Goal: Information Seeking & Learning: Learn about a topic

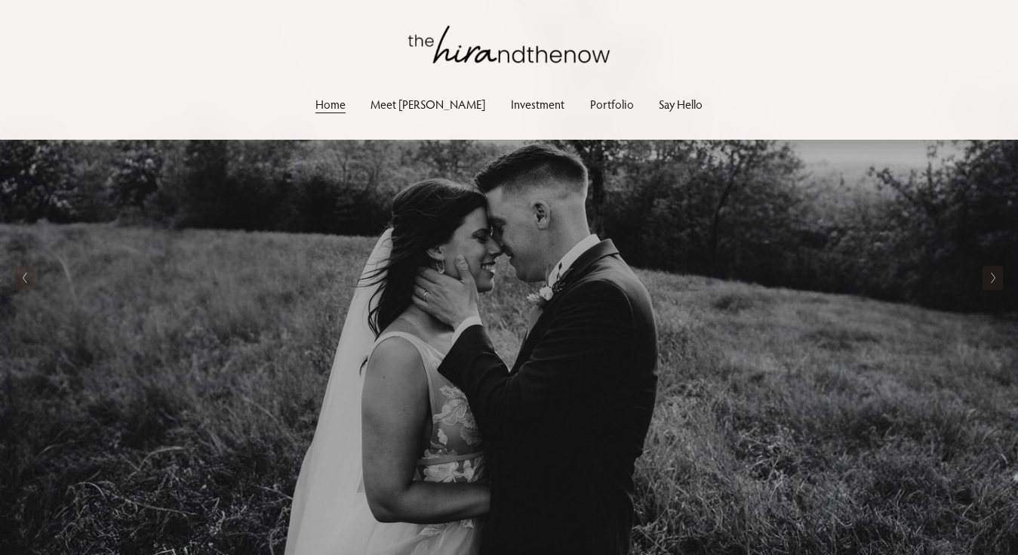
click at [990, 276] on icon "Next Slide" at bounding box center [993, 278] width 7 height 12
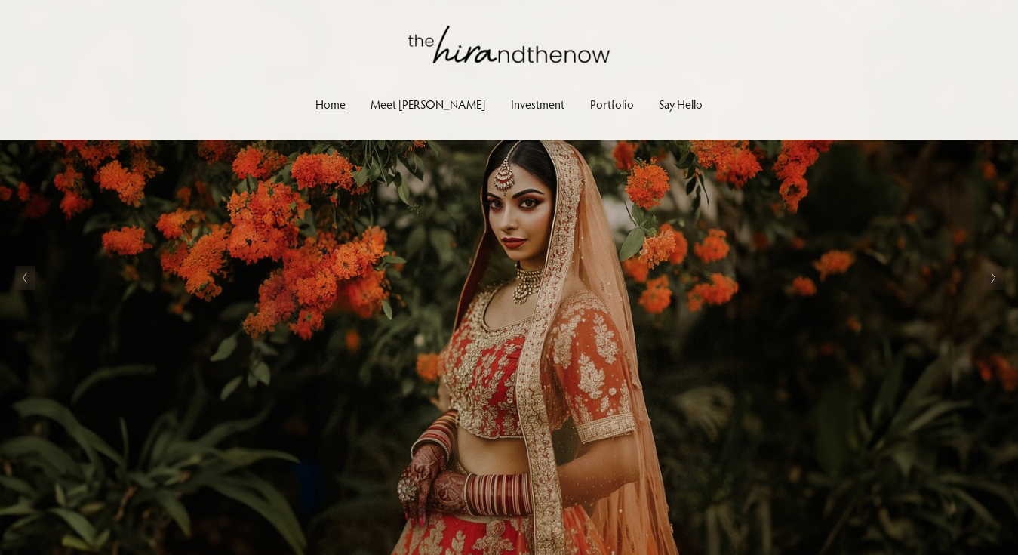
click at [990, 276] on icon "Next Slide" at bounding box center [993, 278] width 7 height 12
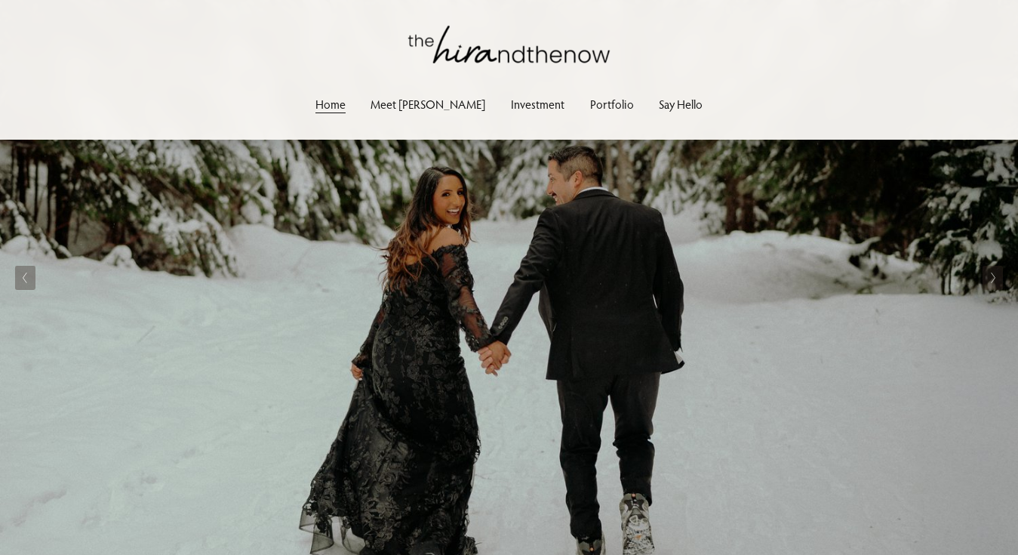
click at [990, 276] on icon "Next Slide" at bounding box center [993, 278] width 7 height 12
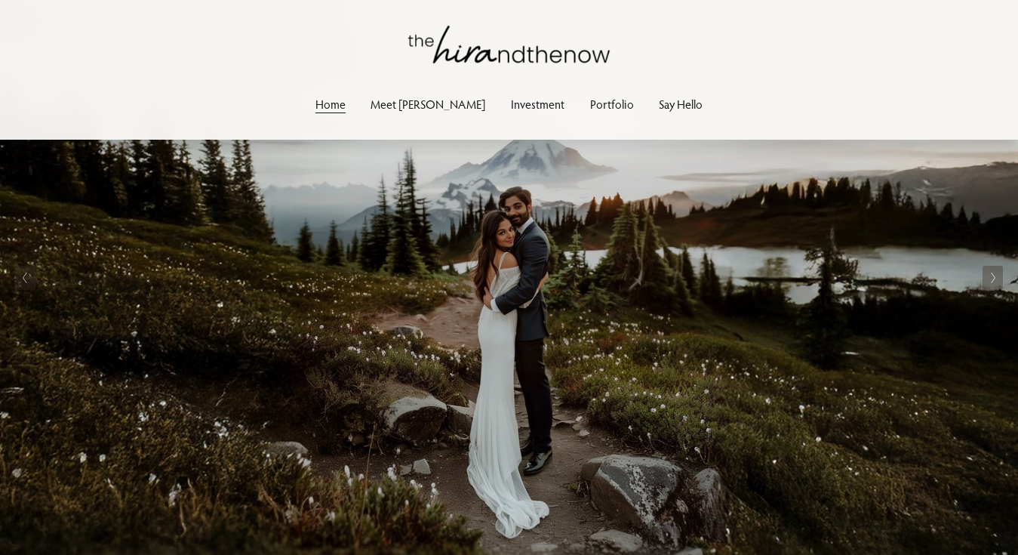
click at [990, 276] on icon "Next Slide" at bounding box center [993, 278] width 7 height 12
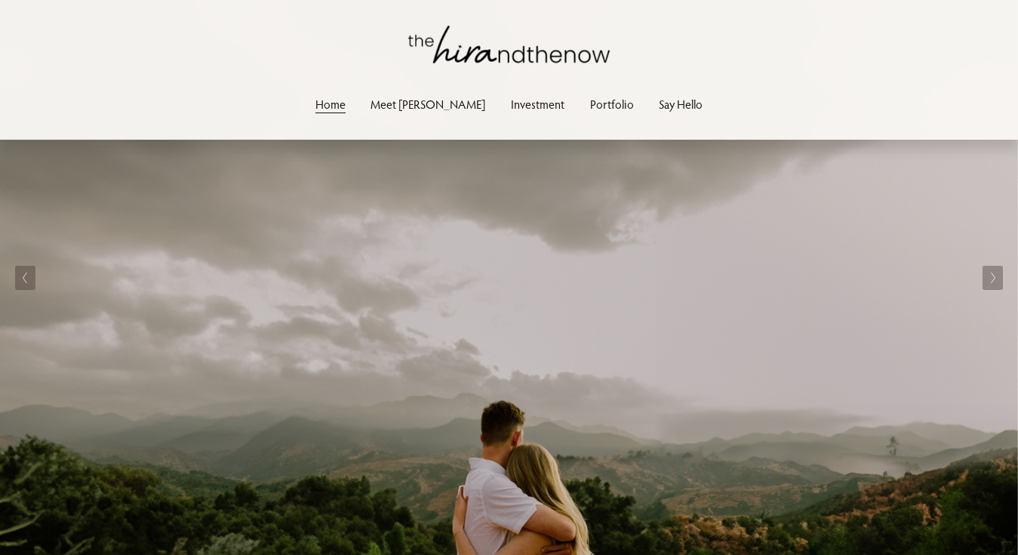
click at [990, 276] on icon "Next Slide" at bounding box center [993, 278] width 7 height 12
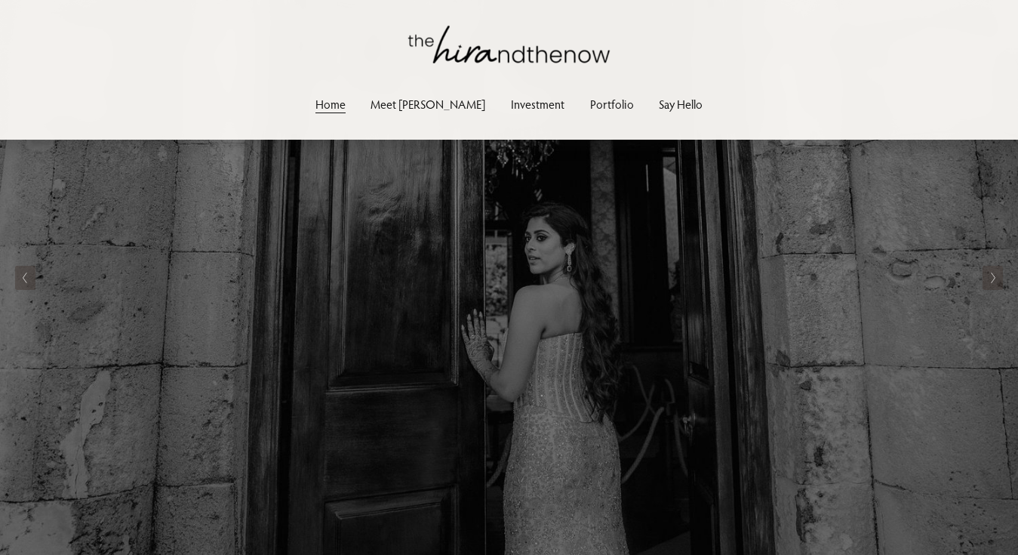
click at [990, 276] on icon "Next Slide" at bounding box center [993, 278] width 7 height 12
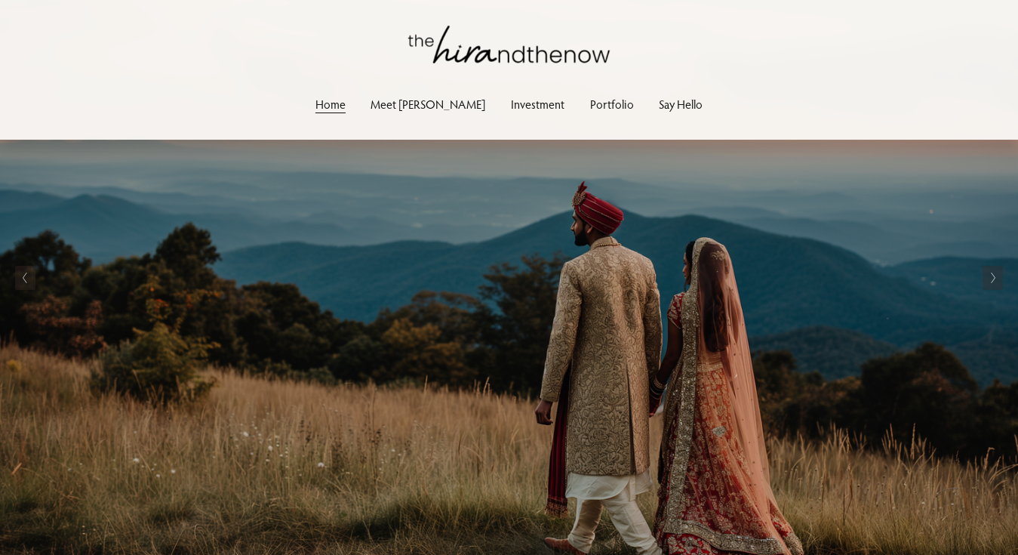
click at [990, 276] on icon "Next Slide" at bounding box center [993, 278] width 7 height 12
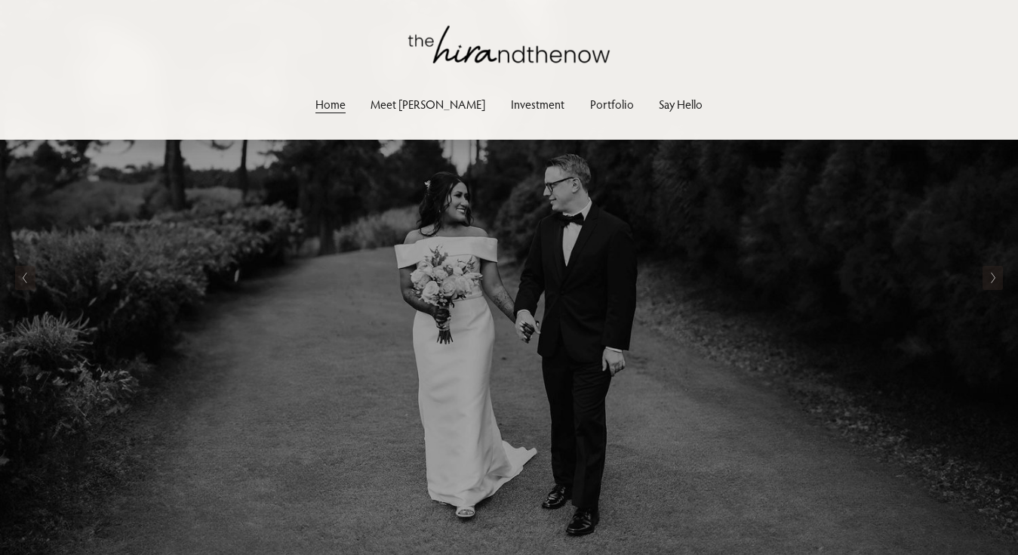
click at [990, 276] on icon "Next Slide" at bounding box center [993, 278] width 7 height 12
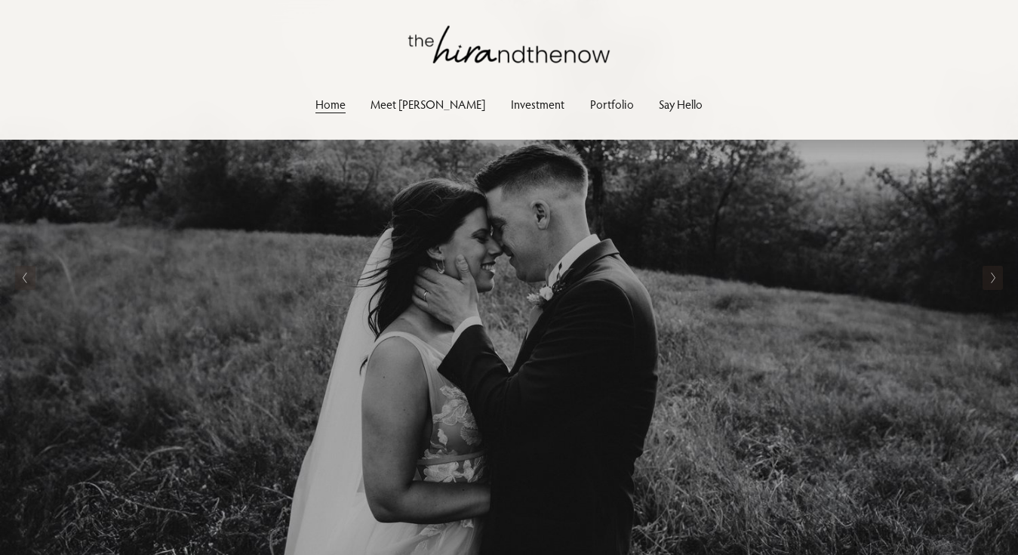
scroll to position [100, 0]
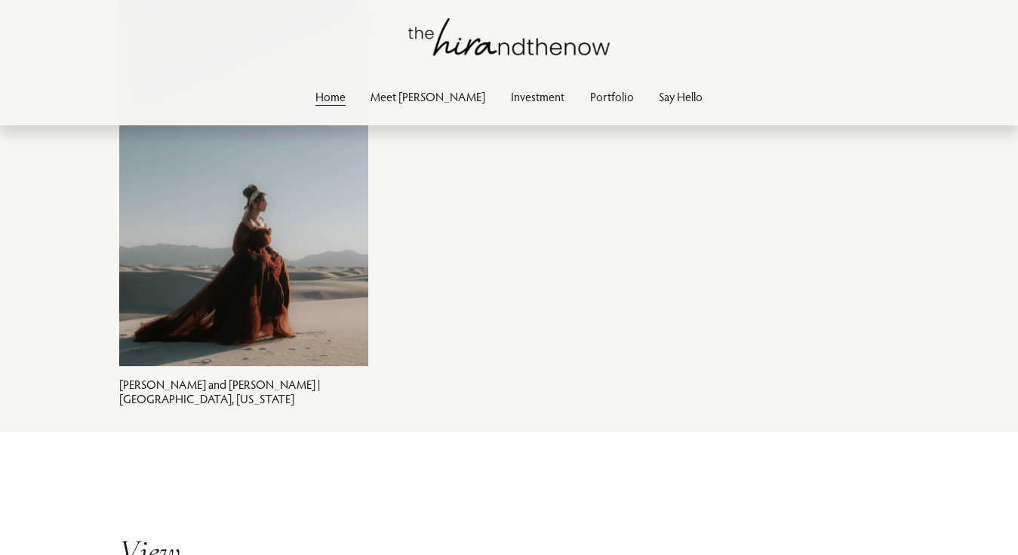
scroll to position [3493, 0]
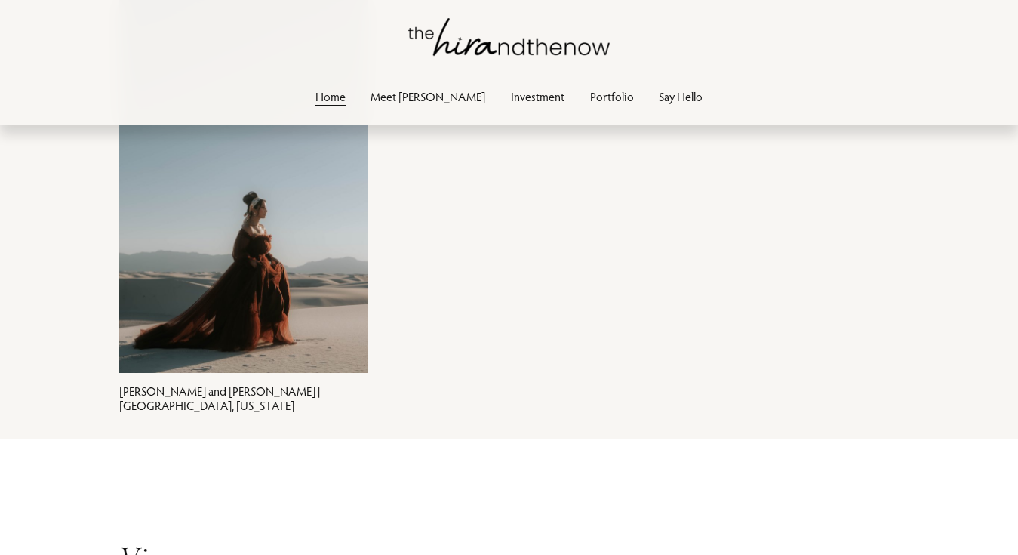
click at [253, 308] on img at bounding box center [244, 186] width 561 height 374
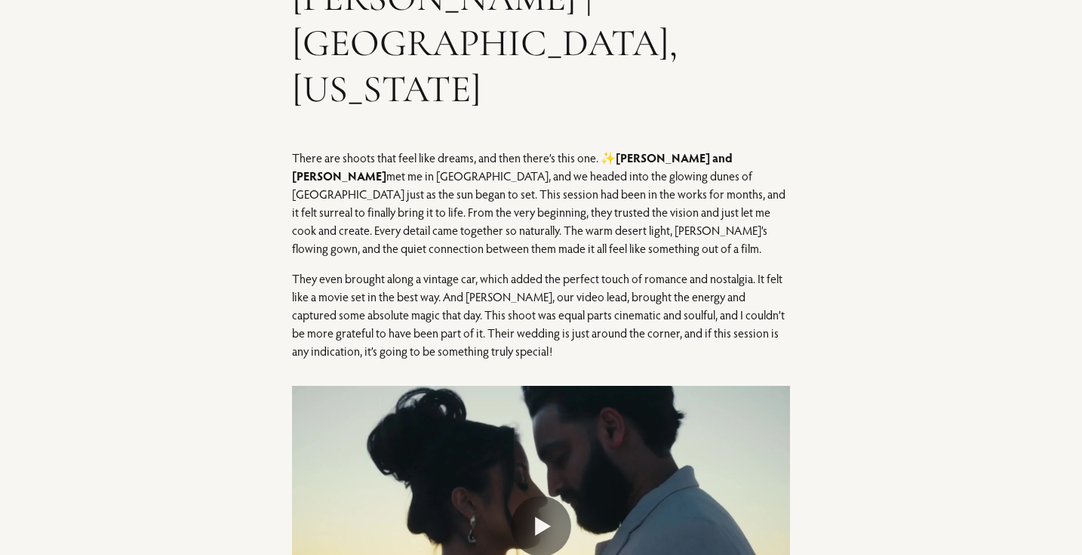
scroll to position [366, 0]
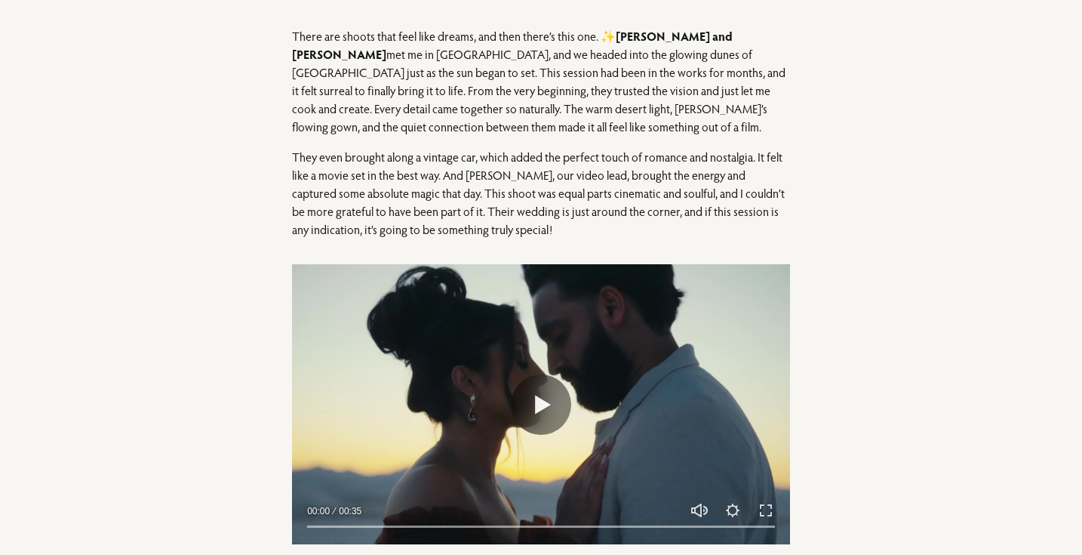
click at [621, 302] on div at bounding box center [541, 404] width 498 height 280
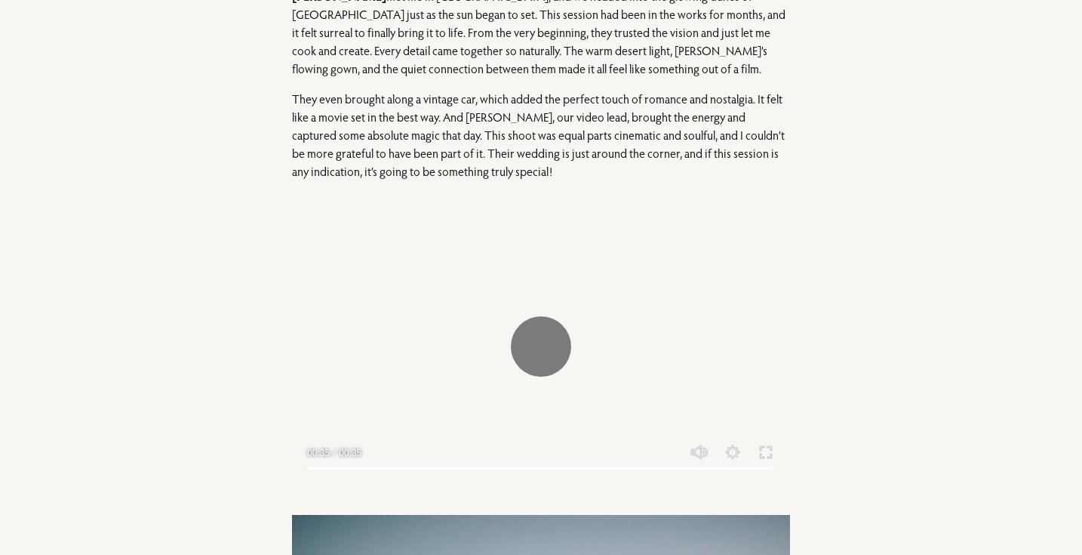
type input "***"
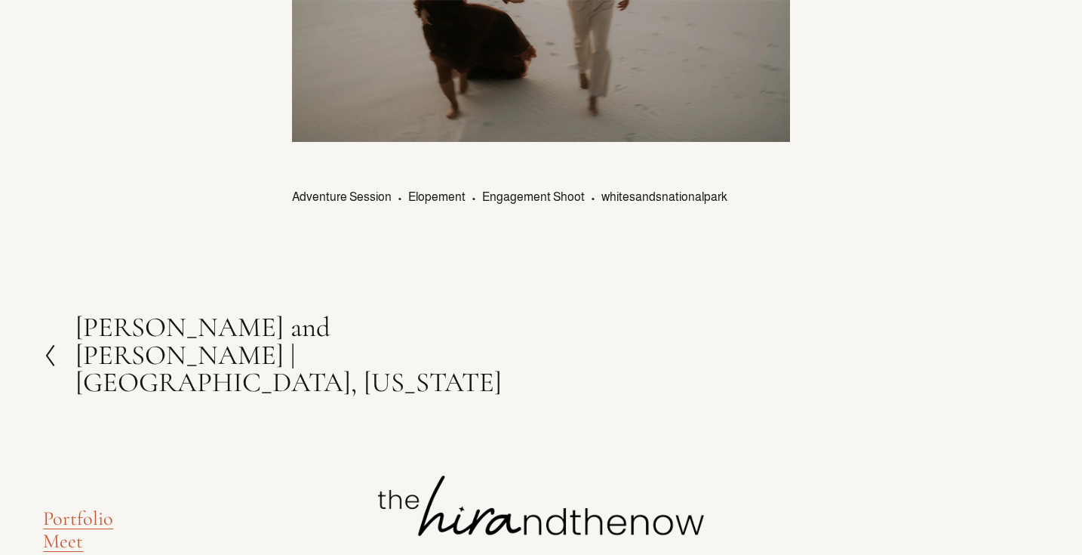
scroll to position [13774, 0]
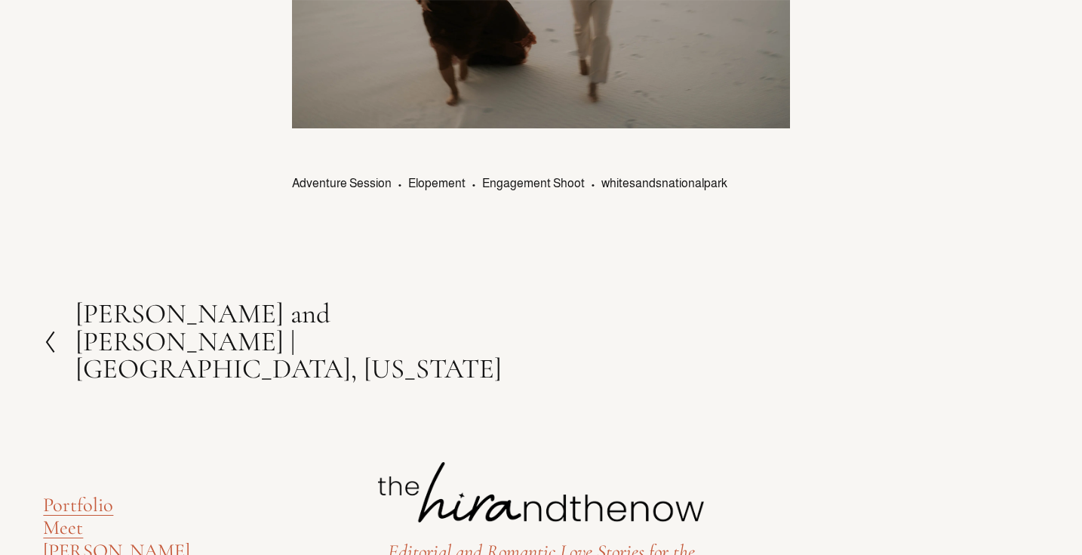
click at [59, 330] on div at bounding box center [59, 342] width 32 height 24
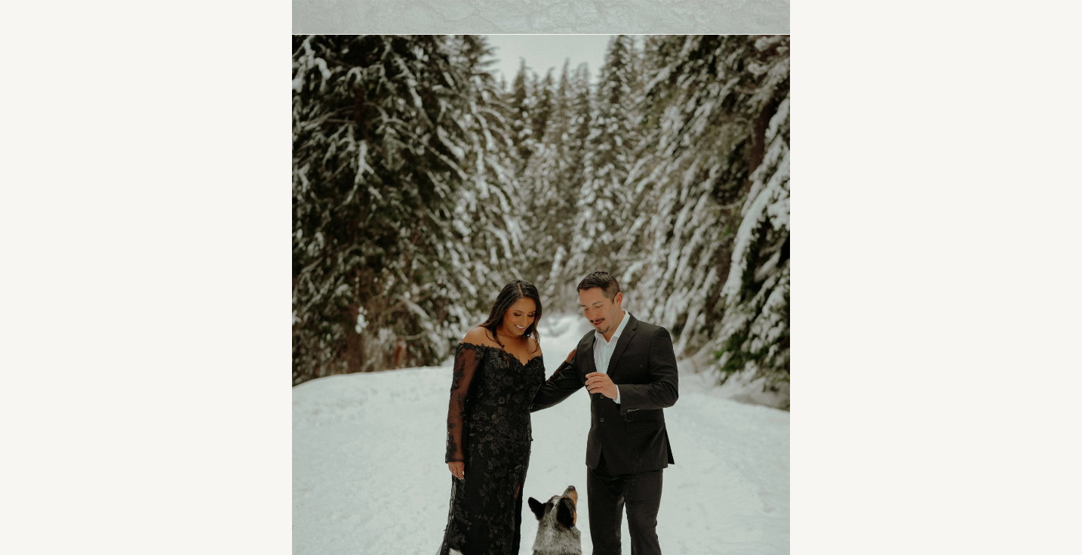
scroll to position [12351, 0]
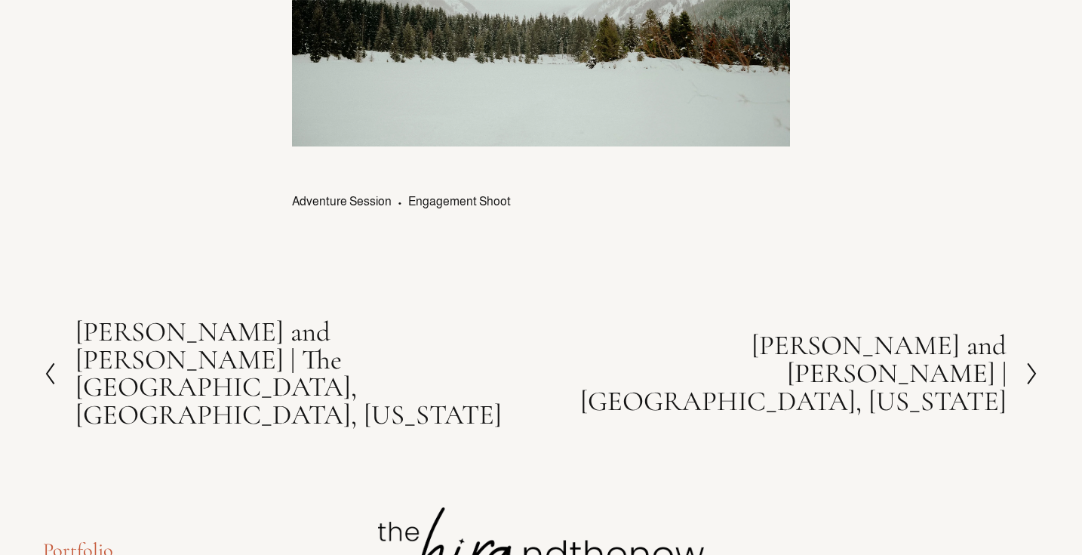
click at [628, 332] on h2 "Nayana and Charlie | White Sands National Park, New Mexico" at bounding box center [774, 373] width 466 height 83
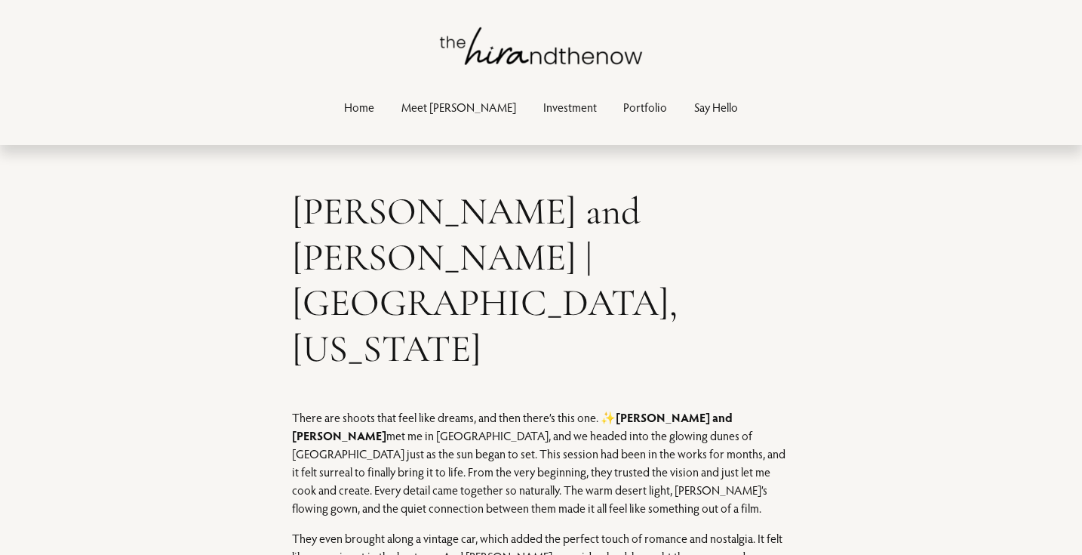
click at [546, 109] on link "Investment" at bounding box center [570, 107] width 54 height 20
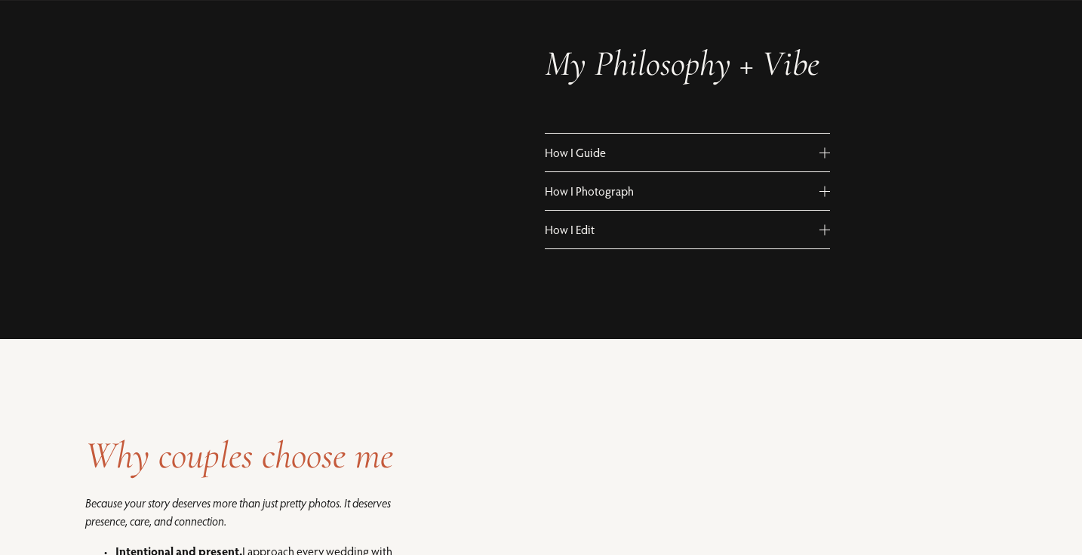
scroll to position [970, 0]
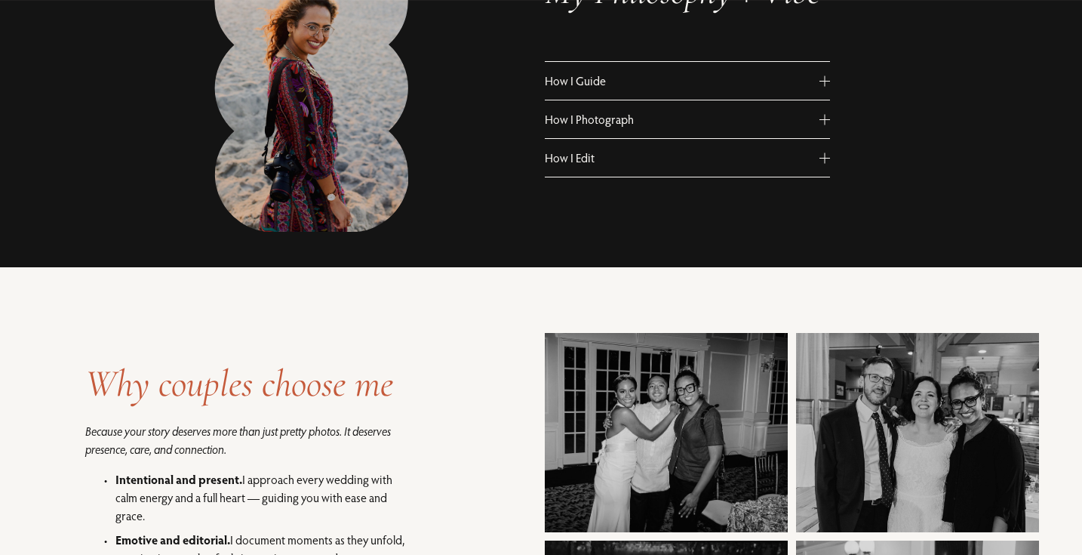
click at [793, 127] on span "How I Photograph" at bounding box center [682, 119] width 274 height 15
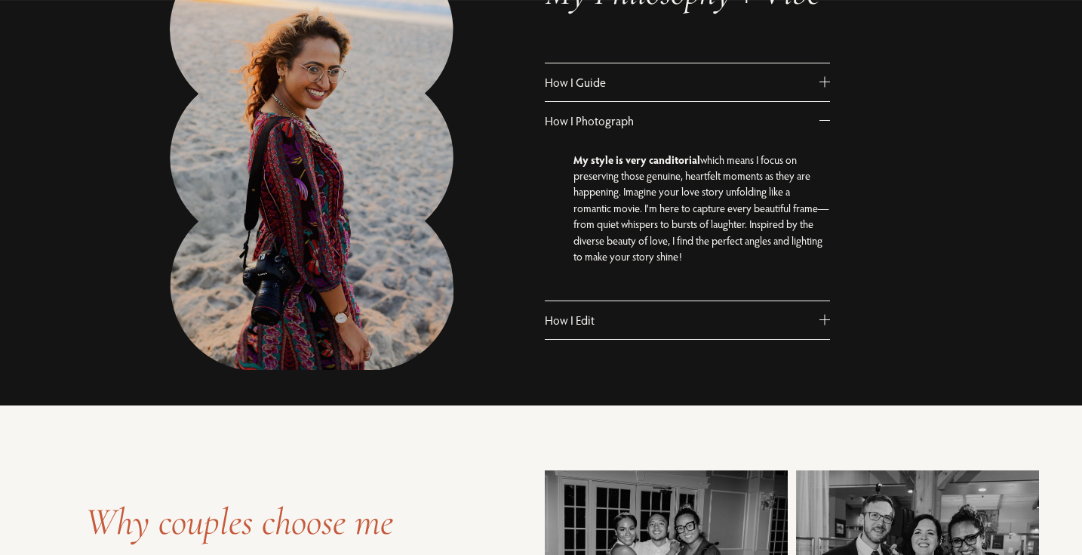
click at [780, 101] on button "How I Guide" at bounding box center [687, 82] width 285 height 38
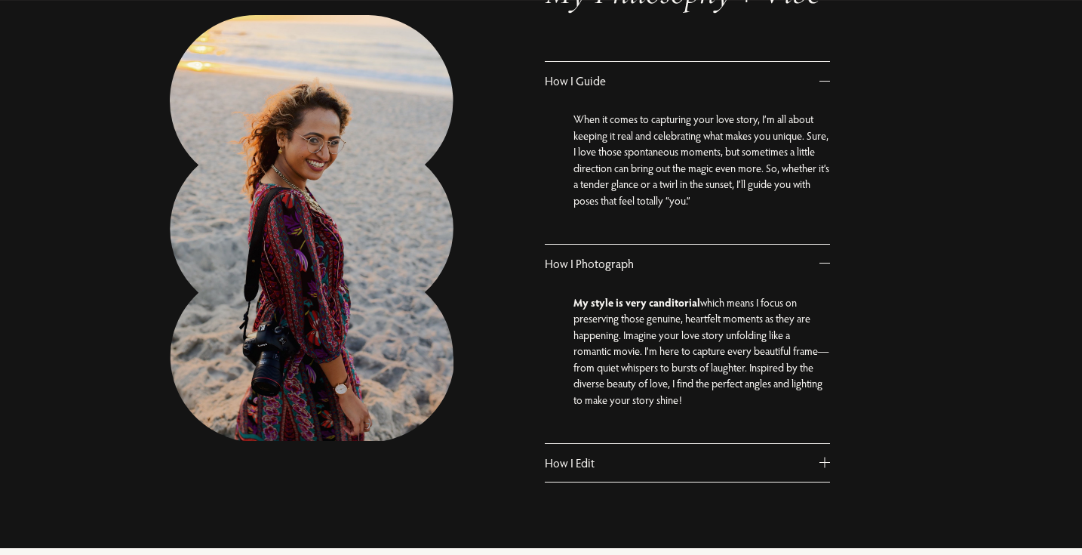
click at [793, 470] on span "How I Edit" at bounding box center [682, 462] width 274 height 15
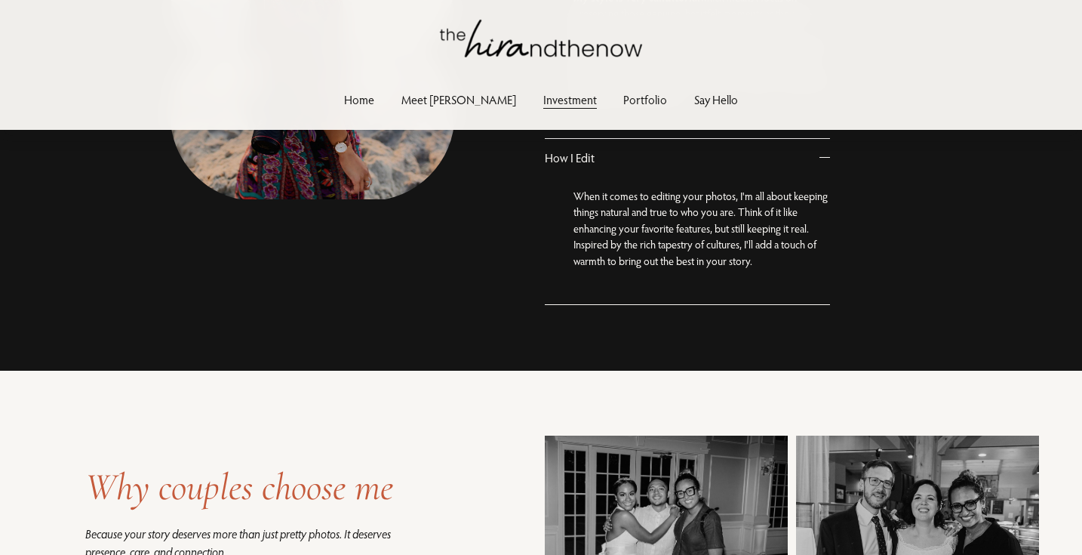
scroll to position [874, 0]
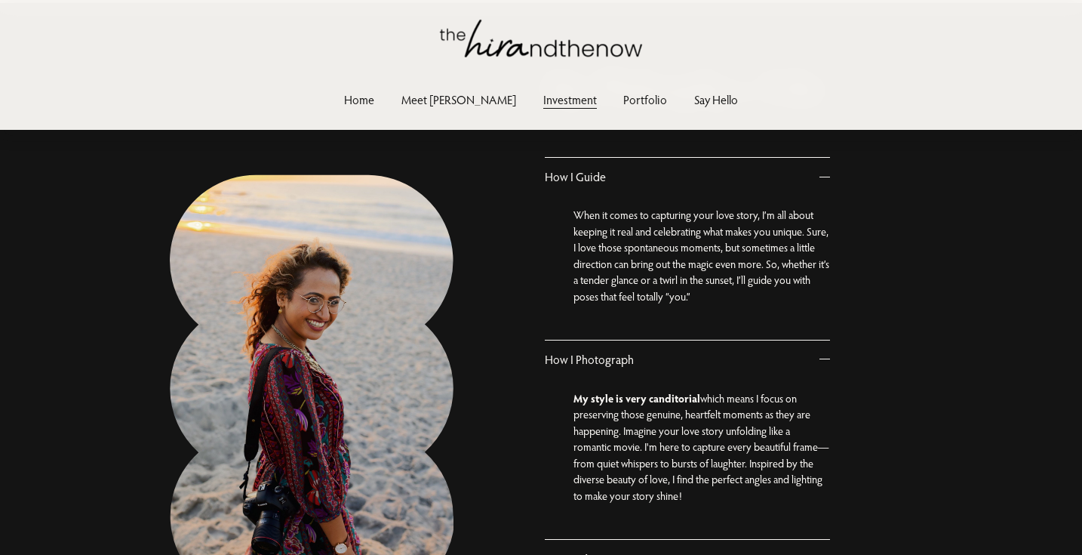
click at [623, 98] on link "Portfolio" at bounding box center [645, 100] width 44 height 20
click at [623, 100] on link "Portfolio" at bounding box center [645, 100] width 44 height 20
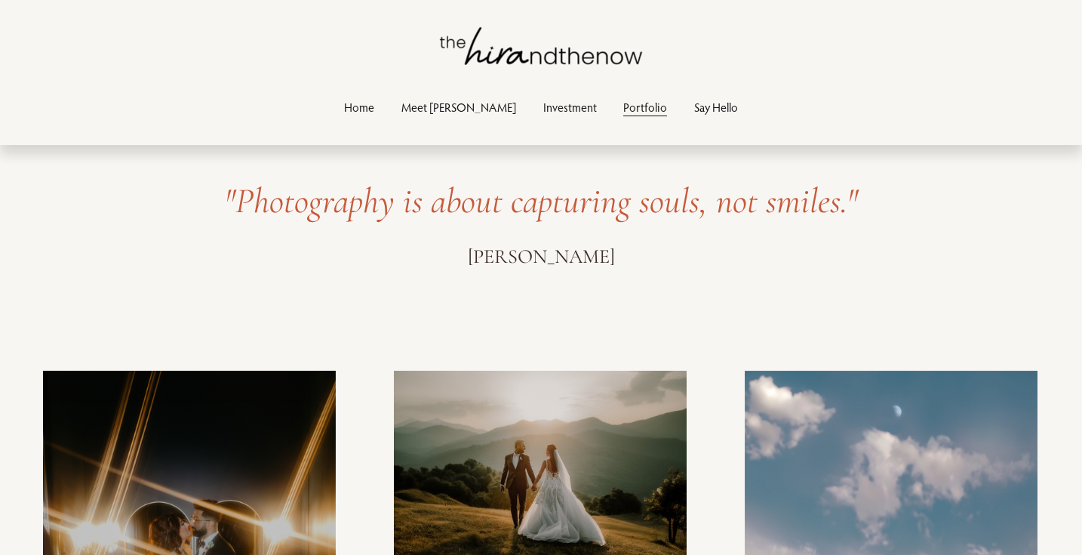
click at [546, 102] on link "Investment" at bounding box center [570, 107] width 54 height 20
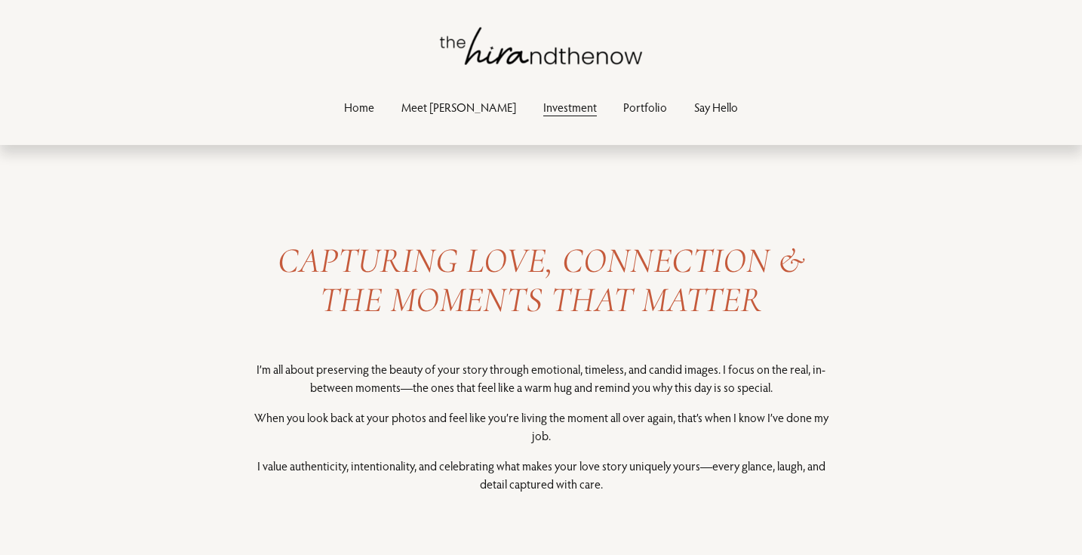
click at [479, 98] on link "Meet [PERSON_NAME]" at bounding box center [459, 107] width 115 height 20
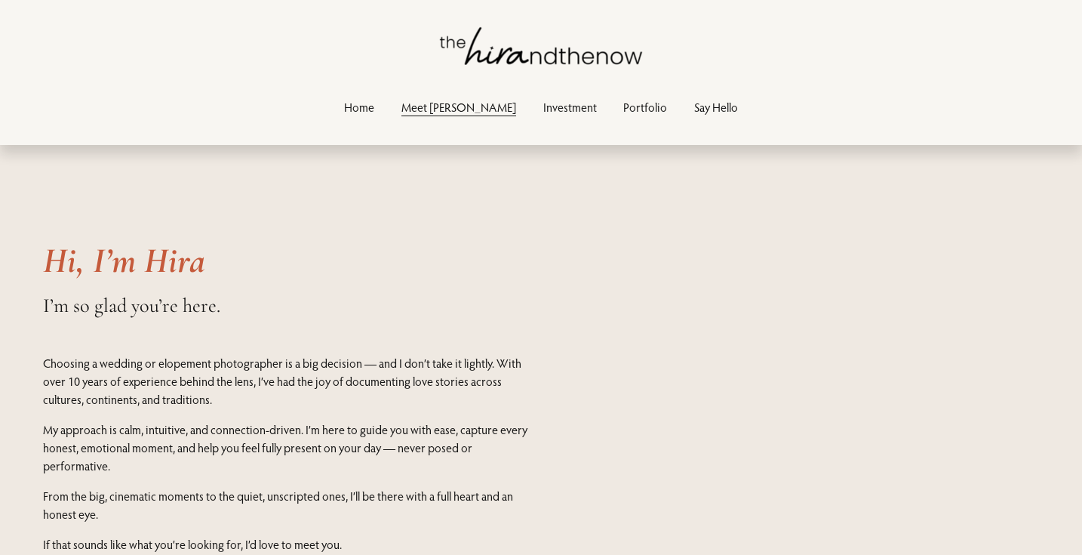
click at [694, 111] on link "Say Hello" at bounding box center [716, 107] width 44 height 20
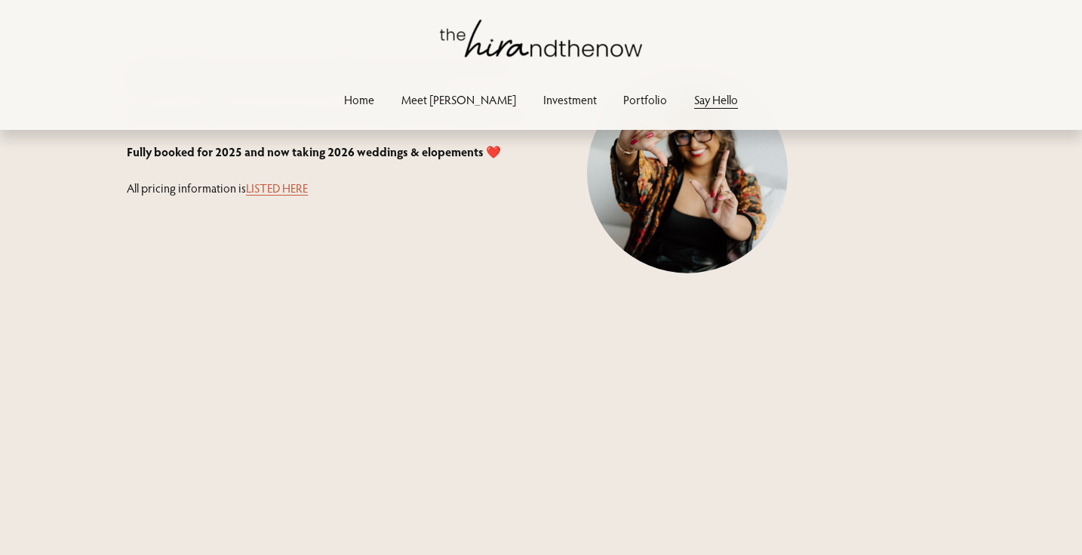
scroll to position [454, 0]
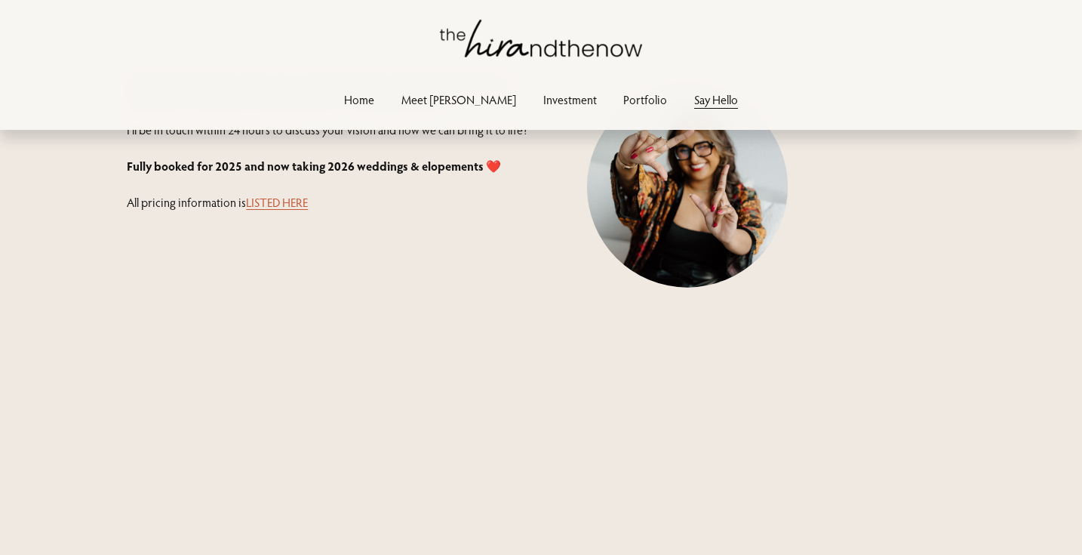
click at [266, 210] on link "LISTED HERE" at bounding box center [277, 202] width 62 height 15
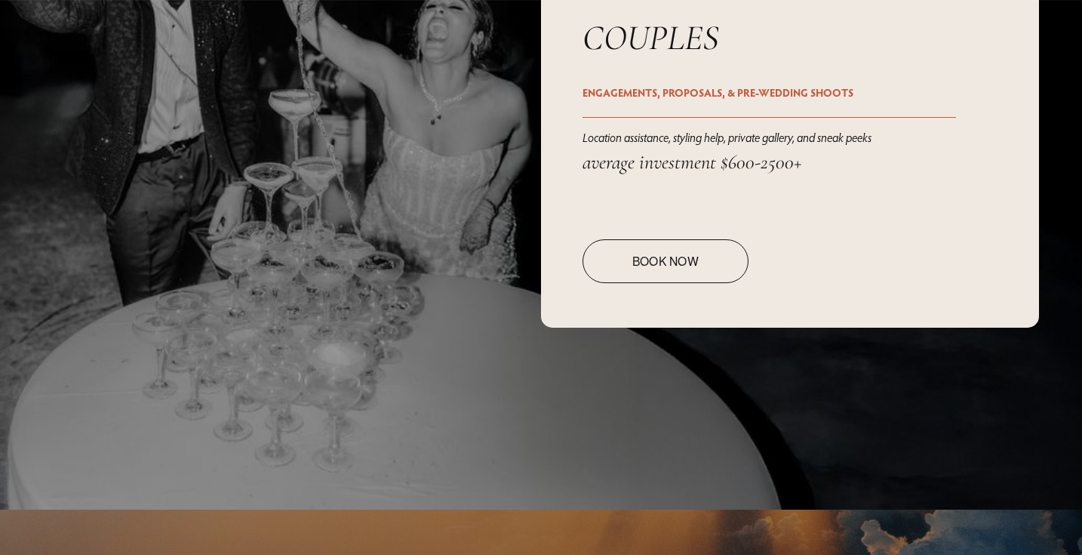
scroll to position [2470, 0]
